Goal: Navigation & Orientation: Find specific page/section

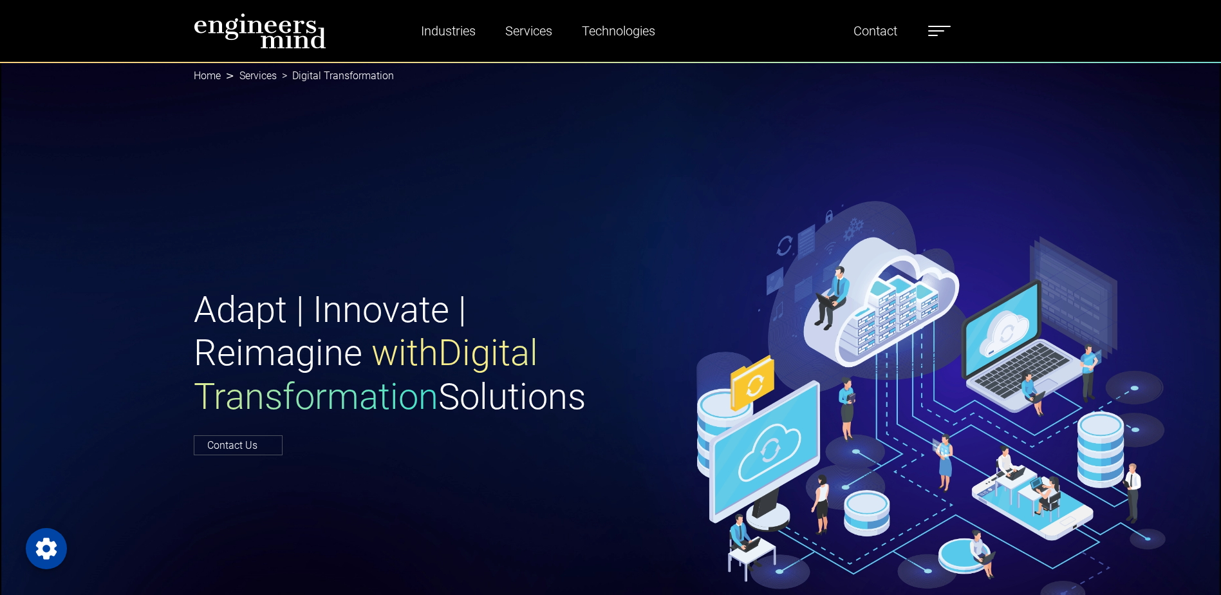
click at [928, 27] on ul "Industries Financial Services Healthcare Manufacturing Services Digital Transfo…" at bounding box center [670, 31] width 571 height 30
click at [931, 30] on ul "Industries Financial Services Healthcare Manufacturing Services Digital Transfo…" at bounding box center [670, 31] width 571 height 30
click at [936, 32] on label at bounding box center [939, 31] width 23 height 17
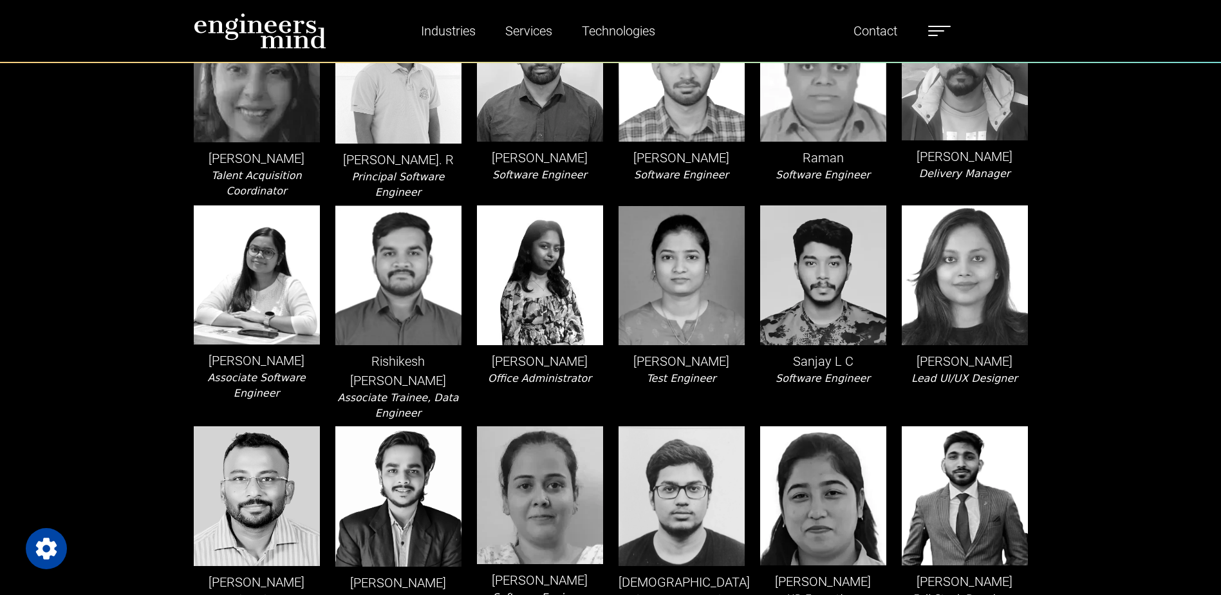
scroll to position [2317, 0]
